Goal: Task Accomplishment & Management: Manage account settings

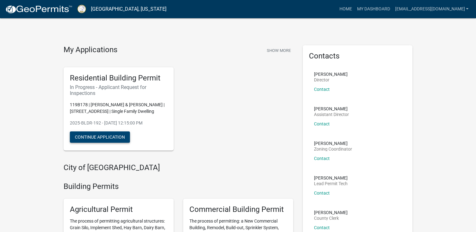
click at [110, 143] on button "Continue Application" at bounding box center [100, 136] width 60 height 11
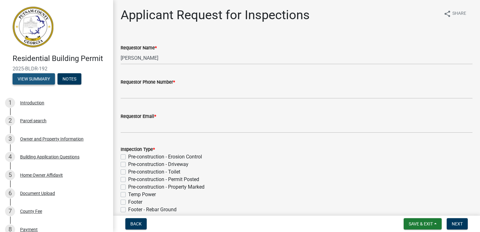
click at [28, 77] on button "View Summary" at bounding box center [34, 78] width 42 height 11
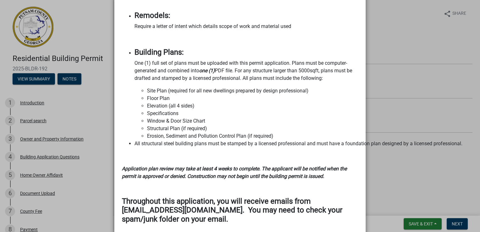
scroll to position [808, 0]
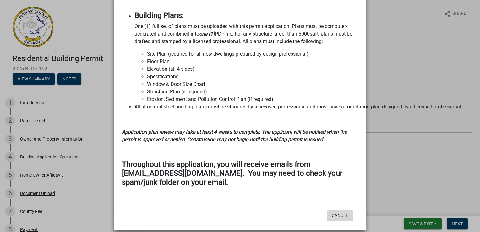
click at [348, 210] on button "Cancel" at bounding box center [340, 215] width 27 height 11
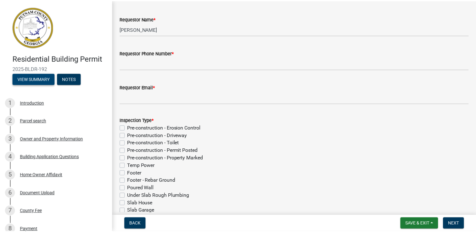
scroll to position [0, 0]
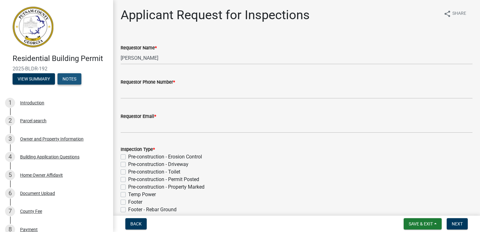
click at [71, 79] on button "Notes" at bounding box center [70, 78] width 24 height 11
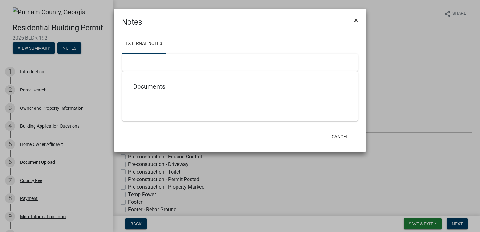
click at [356, 19] on span "×" at bounding box center [356, 20] width 4 height 9
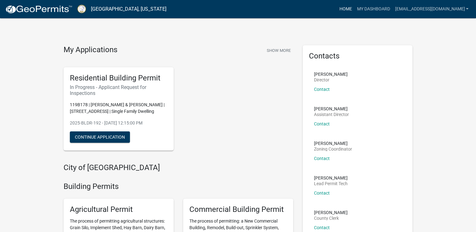
click at [354, 11] on link "Home" at bounding box center [345, 9] width 18 height 12
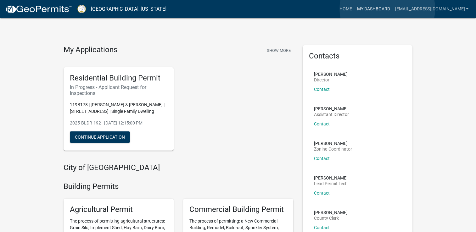
click at [387, 9] on link "My Dashboard" at bounding box center [373, 9] width 38 height 12
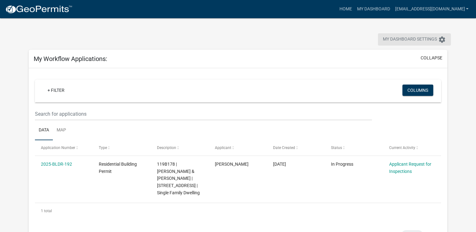
click at [443, 41] on icon "settings" at bounding box center [442, 40] width 8 height 8
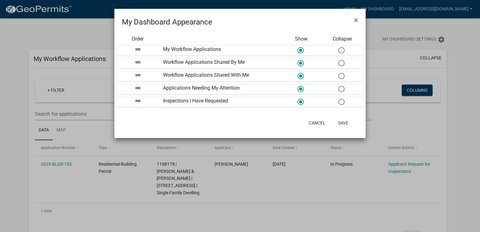
click at [459, 70] on ngb-modal-window "My Dashboard Appearance × Order Show Collapse drag_handle My Workflow Applicati…" at bounding box center [240, 116] width 480 height 232
